Goal: Find specific page/section: Find specific page/section

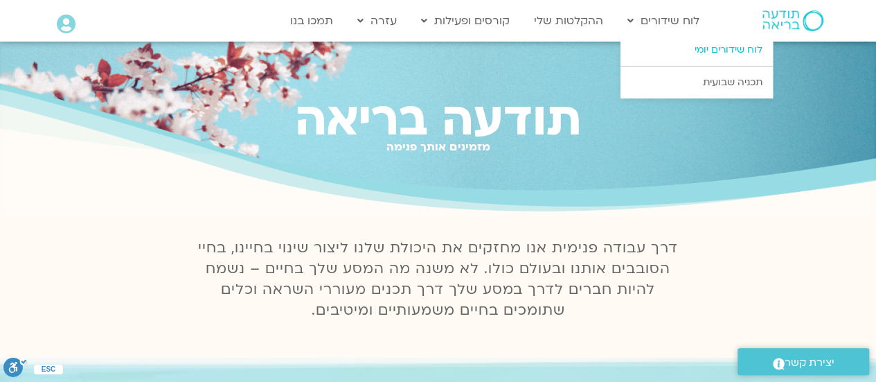
click at [686, 52] on link "לוח שידורים יומי" at bounding box center [696, 50] width 152 height 32
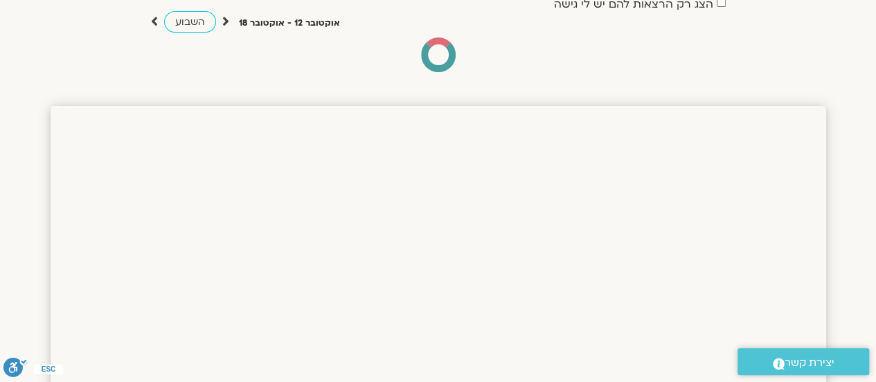
scroll to position [94, 0]
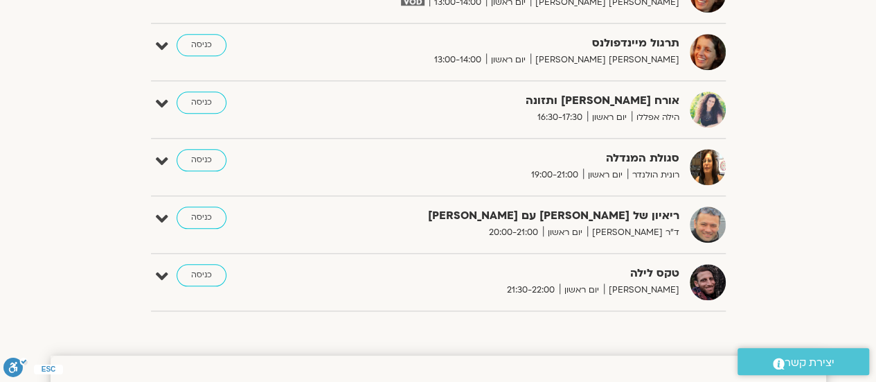
scroll to position [699, 0]
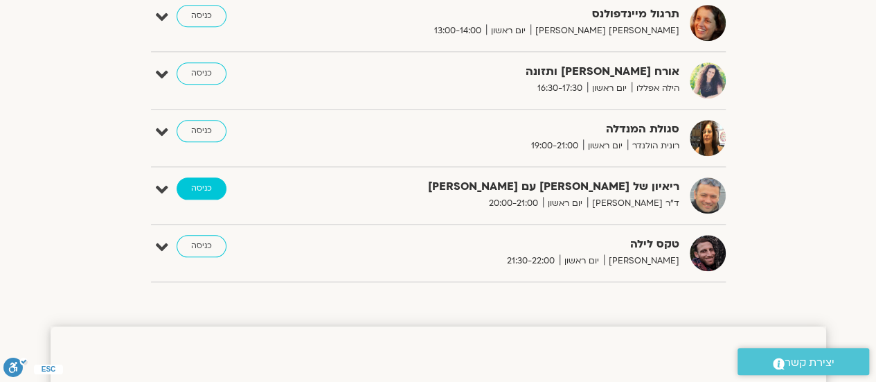
click at [194, 187] on link "כניסה" at bounding box center [202, 188] width 50 height 22
